Goal: Use online tool/utility: Use online tool/utility

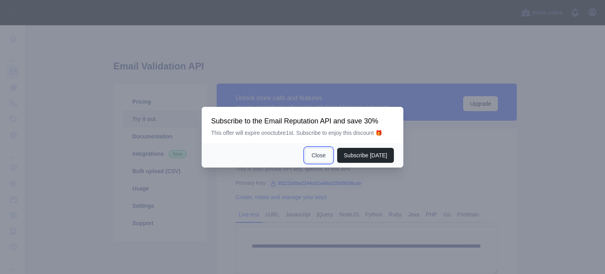
click at [324, 156] on button "Close" at bounding box center [319, 155] width 28 height 15
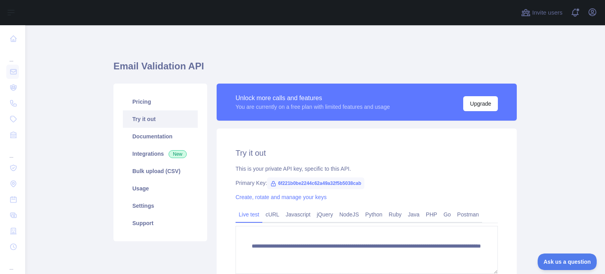
scroll to position [83, 0]
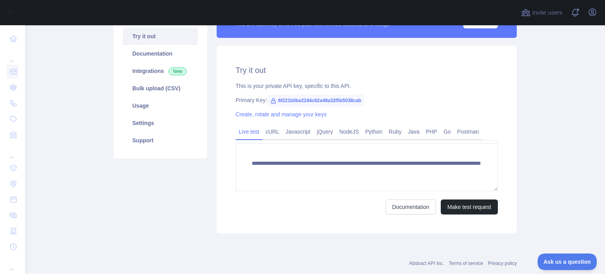
drag, startPoint x: 270, startPoint y: 132, endPoint x: 260, endPoint y: 163, distance: 32.3
click at [270, 132] on link "cURL" at bounding box center [273, 131] width 20 height 13
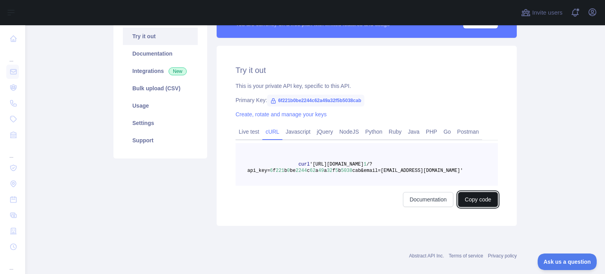
click at [462, 202] on button "Copy code" at bounding box center [478, 199] width 40 height 15
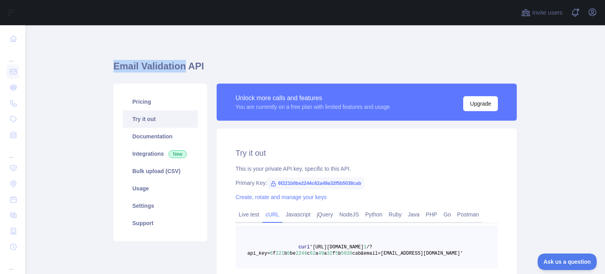
drag, startPoint x: 107, startPoint y: 67, endPoint x: 177, endPoint y: 69, distance: 70.6
click at [177, 69] on main "Email Validation API Pricing Try it out Documentation Integrations New Bulk upl…" at bounding box center [315, 149] width 580 height 249
click at [101, 59] on main "Email Validation API Pricing Try it out Documentation Integrations New Bulk upl…" at bounding box center [315, 149] width 580 height 249
drag, startPoint x: 107, startPoint y: 64, endPoint x: 181, endPoint y: 69, distance: 73.4
click at [181, 69] on main "Email Validation API Pricing Try it out Documentation Integrations New Bulk upl…" at bounding box center [315, 149] width 580 height 249
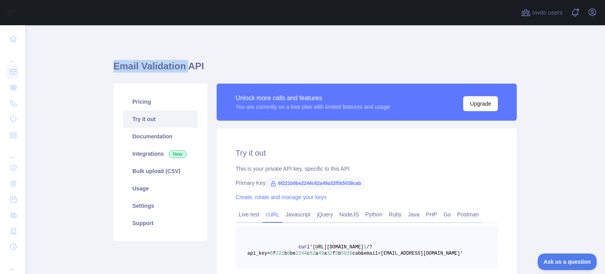
click at [156, 63] on h1 "Email Validation API" at bounding box center [316, 69] width 404 height 19
drag, startPoint x: 110, startPoint y: 67, endPoint x: 180, endPoint y: 70, distance: 70.2
click at [180, 70] on main "Email Validation API Pricing Try it out Documentation Integrations New Bulk upl…" at bounding box center [315, 149] width 580 height 249
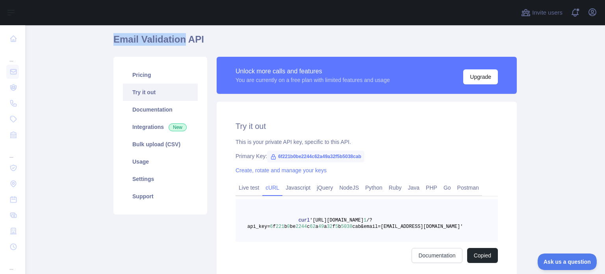
scroll to position [26, 0]
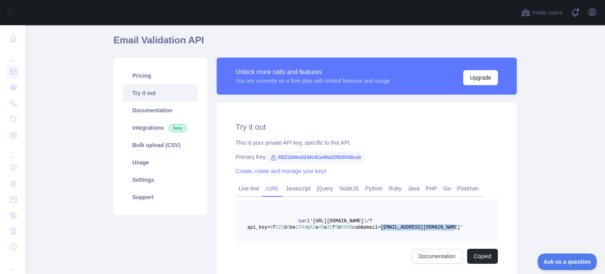
drag, startPoint x: 367, startPoint y: 229, endPoint x: 444, endPoint y: 227, distance: 76.9
click at [444, 227] on pre "curl '[URL][DOMAIN_NAME] 1 /?api_key= 6 f 221 b 0 be 2244 c 62 a 49 a 32 f 5 b …" at bounding box center [367, 221] width 263 height 43
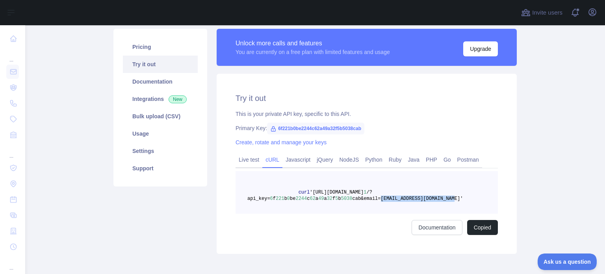
scroll to position [55, 0]
click at [202, 213] on div "Pricing Try it out Documentation Integrations New Bulk upload (CSV) Usage Setti…" at bounding box center [160, 140] width 103 height 225
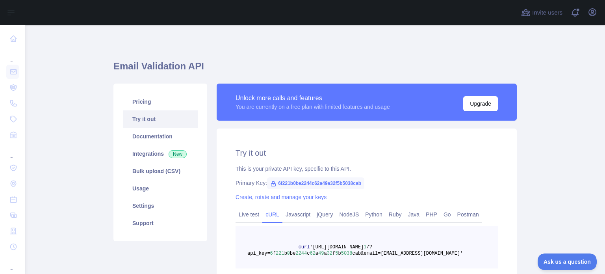
click at [208, 223] on div "Pricing Try it out Documentation Integrations New Bulk upload (CSV) Usage Setti…" at bounding box center [160, 196] width 103 height 225
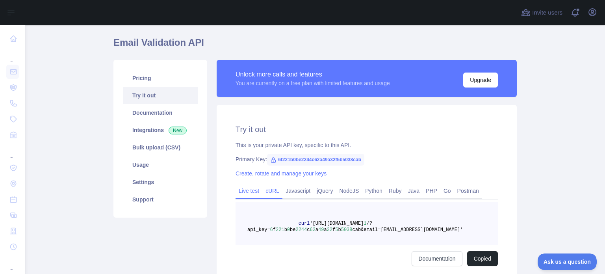
scroll to position [22, 0]
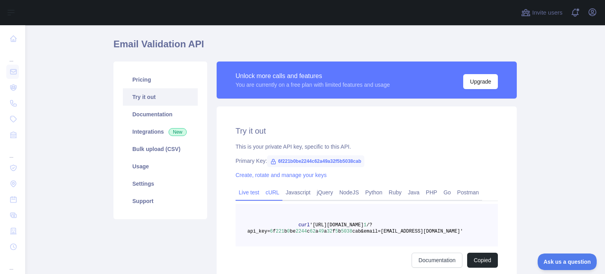
click at [253, 192] on link "Live test" at bounding box center [249, 192] width 27 height 13
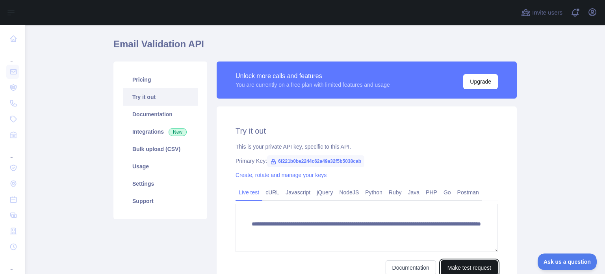
click at [449, 263] on button "Make test request" at bounding box center [469, 267] width 57 height 15
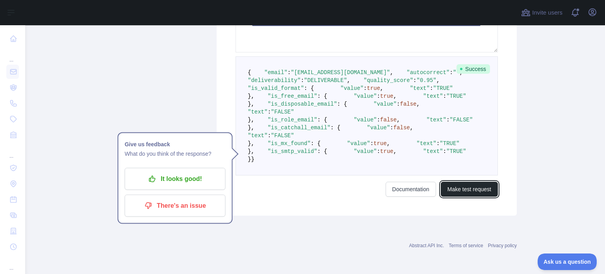
scroll to position [183, 0]
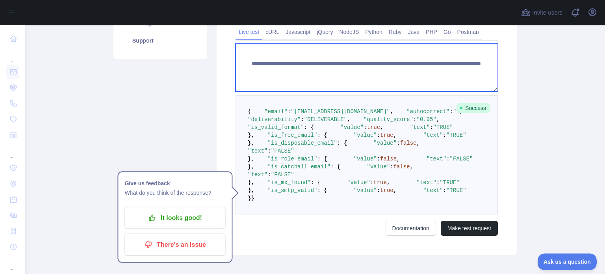
click at [304, 74] on textarea "**********" at bounding box center [367, 67] width 263 height 48
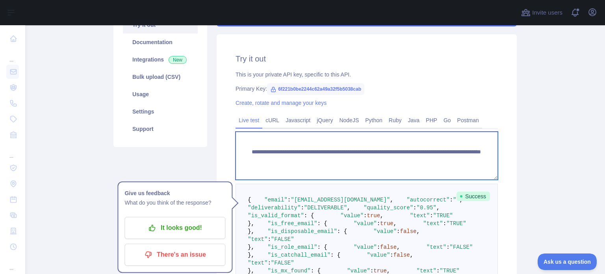
scroll to position [93, 0]
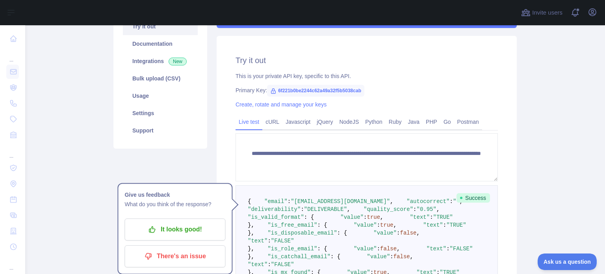
click at [280, 89] on span "6f221b0be2244c62a49a32f5b5038cab" at bounding box center [315, 91] width 97 height 12
copy span "6f221b0be2244c62a49a32f5b5038cab"
click at [212, 135] on div "**********" at bounding box center [367, 168] width 310 height 354
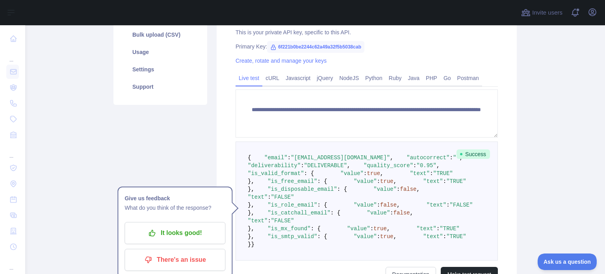
scroll to position [136, 0]
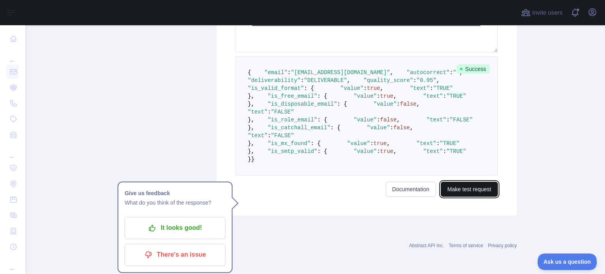
click at [456, 197] on button "Make test request" at bounding box center [469, 189] width 57 height 15
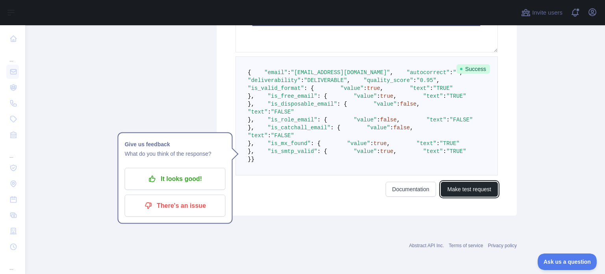
scroll to position [307, 0]
click at [300, 175] on pre "{ "email" : "[EMAIL_ADDRESS][DOMAIN_NAME]" , "autocorrect" : "" , "deliverabili…" at bounding box center [367, 115] width 263 height 119
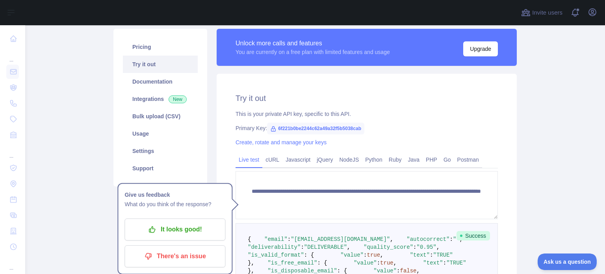
scroll to position [54, 0]
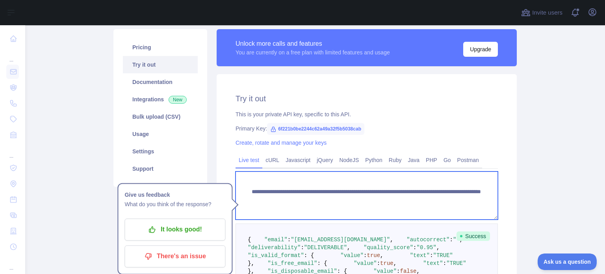
drag, startPoint x: 246, startPoint y: 190, endPoint x: 460, endPoint y: 203, distance: 214.4
click at [460, 203] on textarea "**********" at bounding box center [367, 195] width 263 height 48
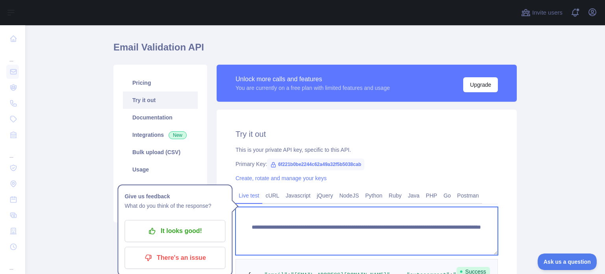
scroll to position [19, 0]
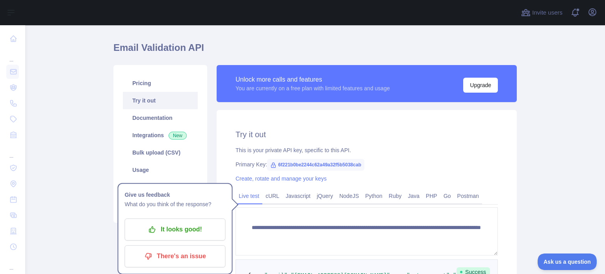
click at [220, 124] on div "**********" at bounding box center [367, 264] width 300 height 309
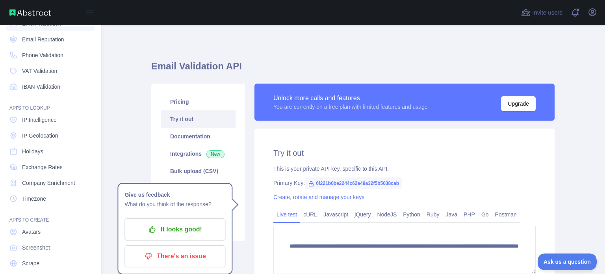
scroll to position [48, 0]
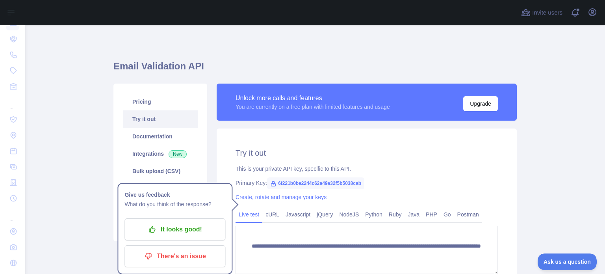
click at [233, 80] on div "**********" at bounding box center [315, 260] width 413 height 363
click at [285, 184] on span "6f221b0be2244c62a49a32f5b5038cab" at bounding box center [315, 183] width 97 height 12
click at [272, 184] on icon at bounding box center [274, 183] width 4 height 5
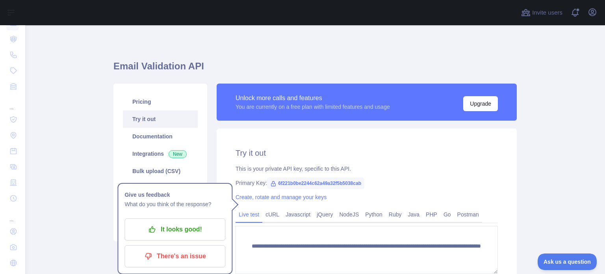
click at [259, 181] on div "Primary Key: 6f221b0be2244c62a49a32f5b5038cab" at bounding box center [367, 183] width 263 height 8
click at [334, 179] on span "6f221b0be2244c62a49a32f5b5038cab" at bounding box center [315, 183] width 97 height 12
click at [252, 184] on div "Primary Key: 6f221b0be2244c62a49a32f5b5038cab" at bounding box center [367, 183] width 263 height 8
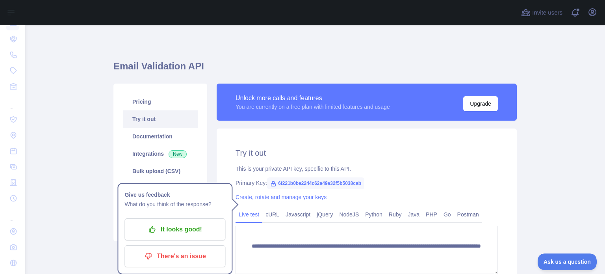
click at [282, 181] on span "6f221b0be2244c62a49a32f5b5038cab" at bounding box center [315, 183] width 97 height 12
